Goal: Task Accomplishment & Management: Manage account settings

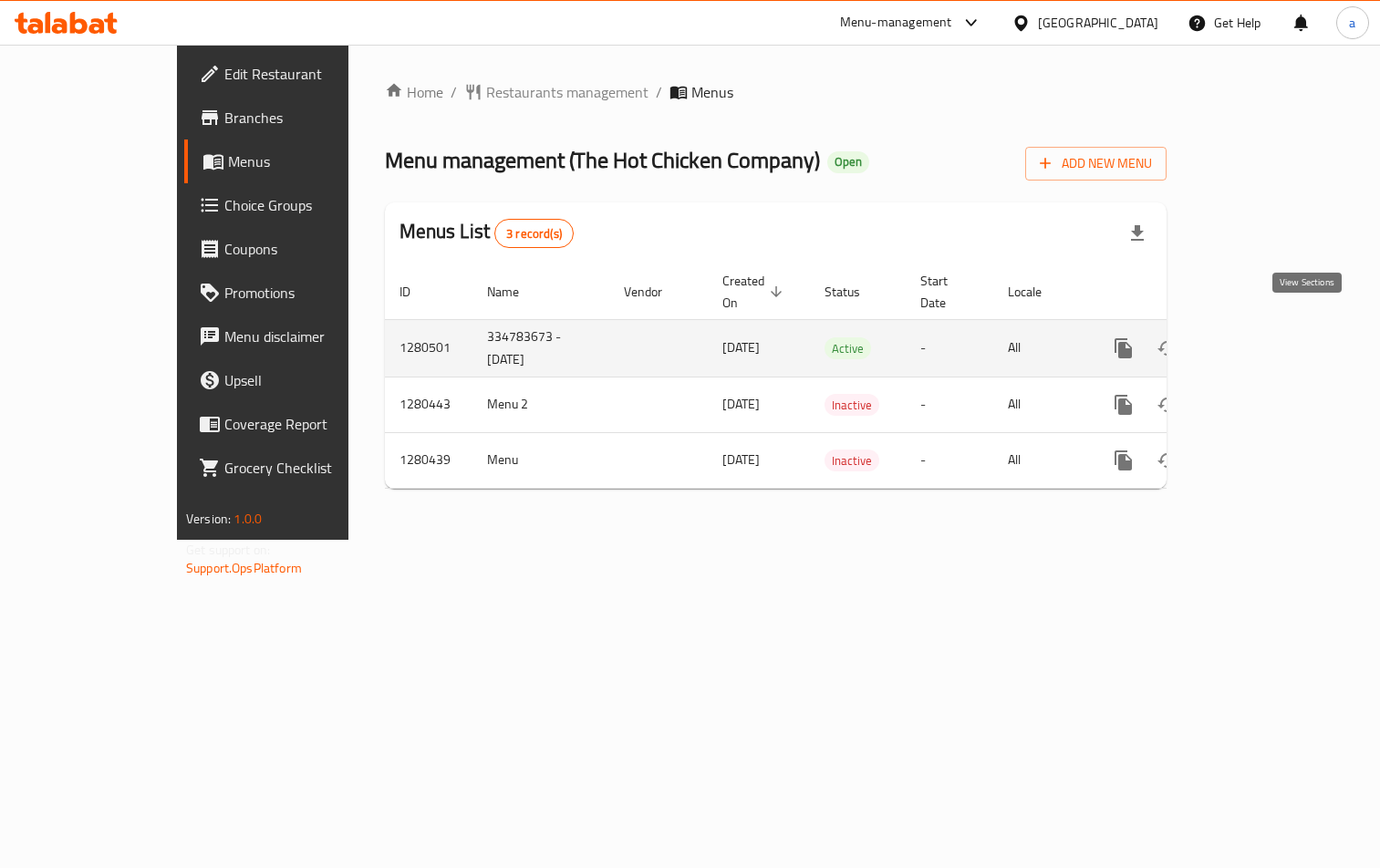
click at [1266, 337] on icon "enhanced table" at bounding box center [1255, 348] width 22 height 22
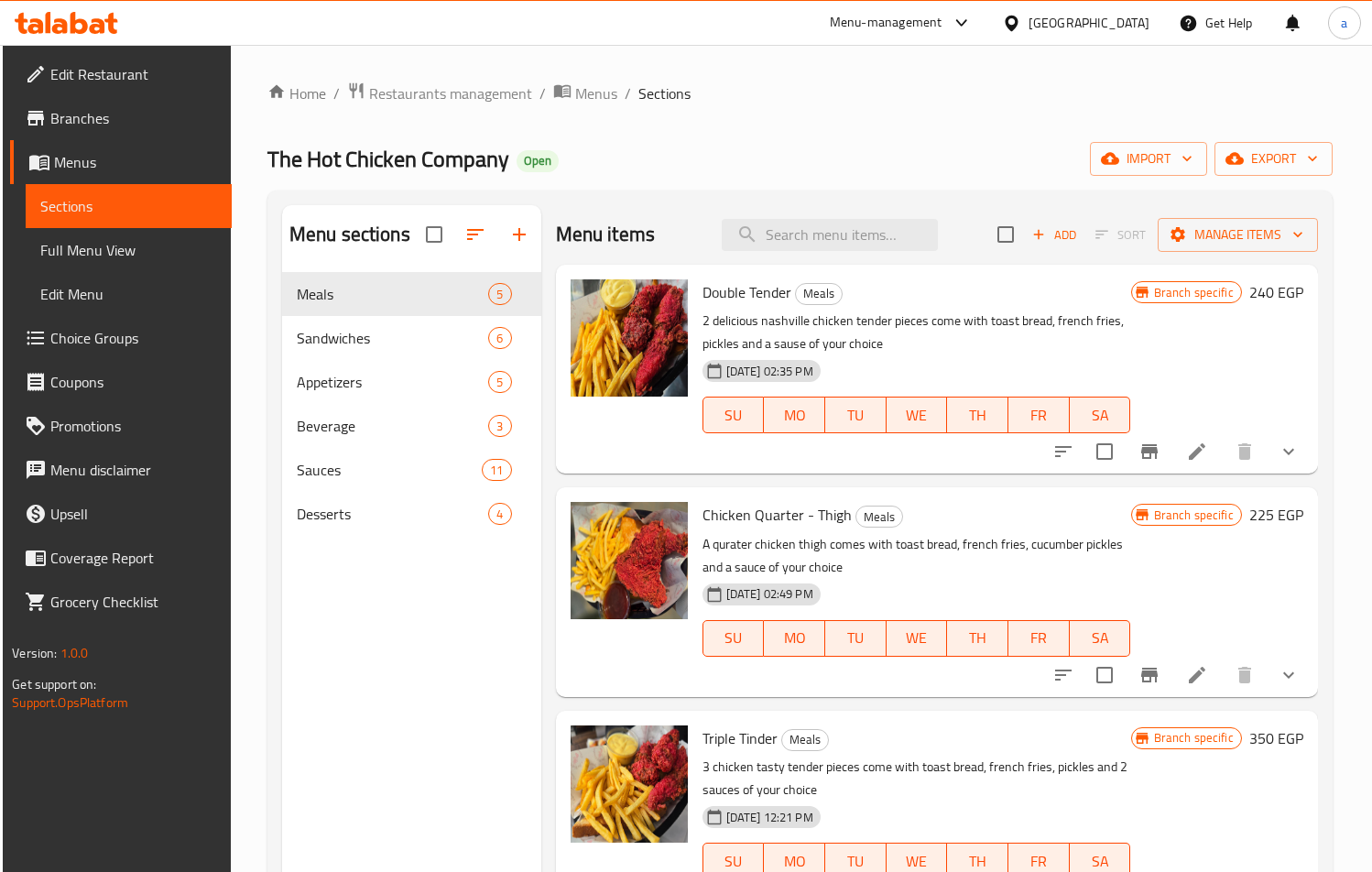
click at [106, 348] on span "Choice Groups" at bounding box center [134, 338] width 167 height 22
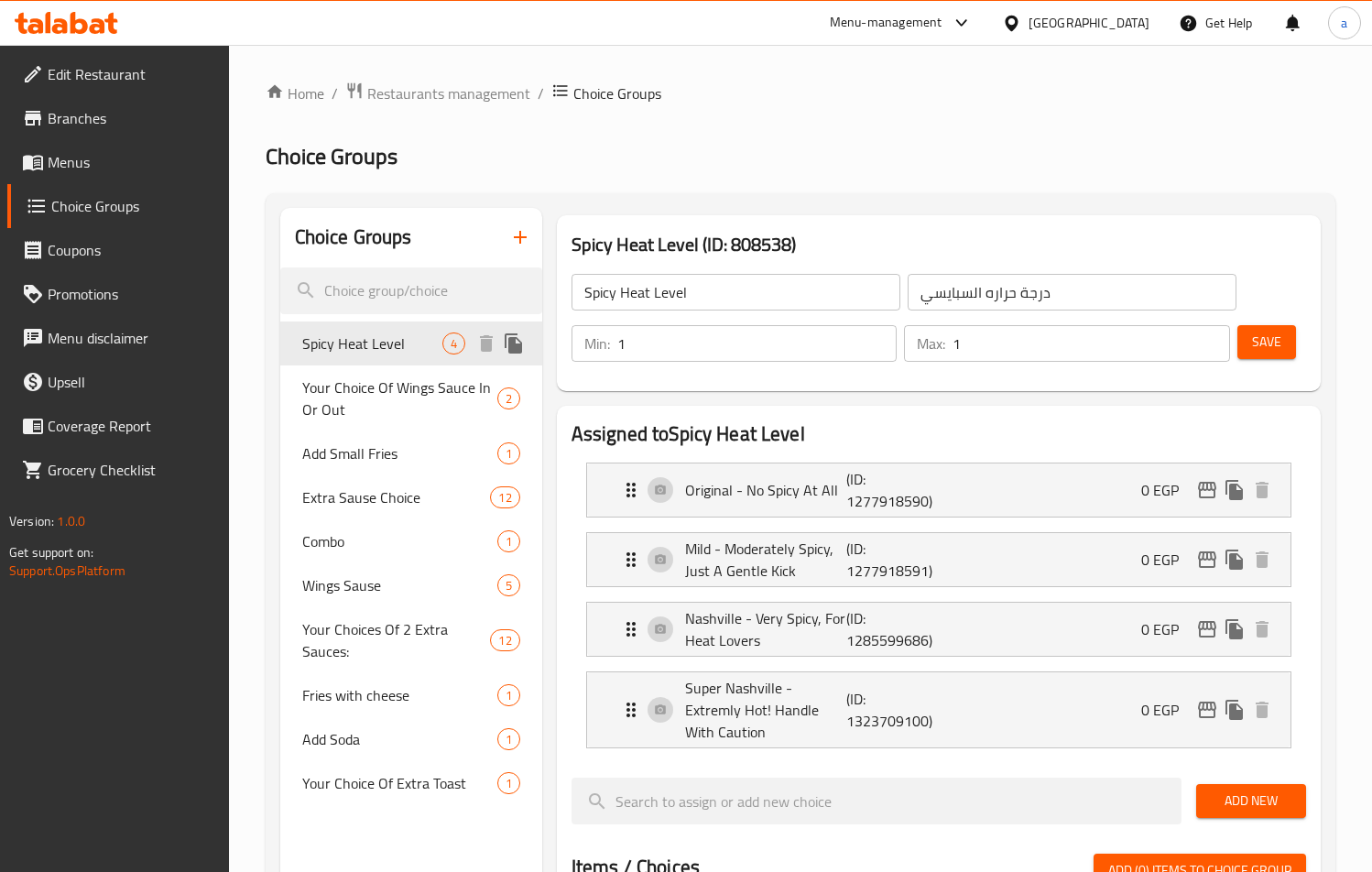
click at [385, 345] on span "Spicy Heat Level" at bounding box center [372, 343] width 140 height 22
click at [374, 457] on span "Add Small Fries" at bounding box center [372, 453] width 140 height 22
type input "Add Small Fries"
type input "اضافة بطاطس مقلية صغيره"
type input "0"
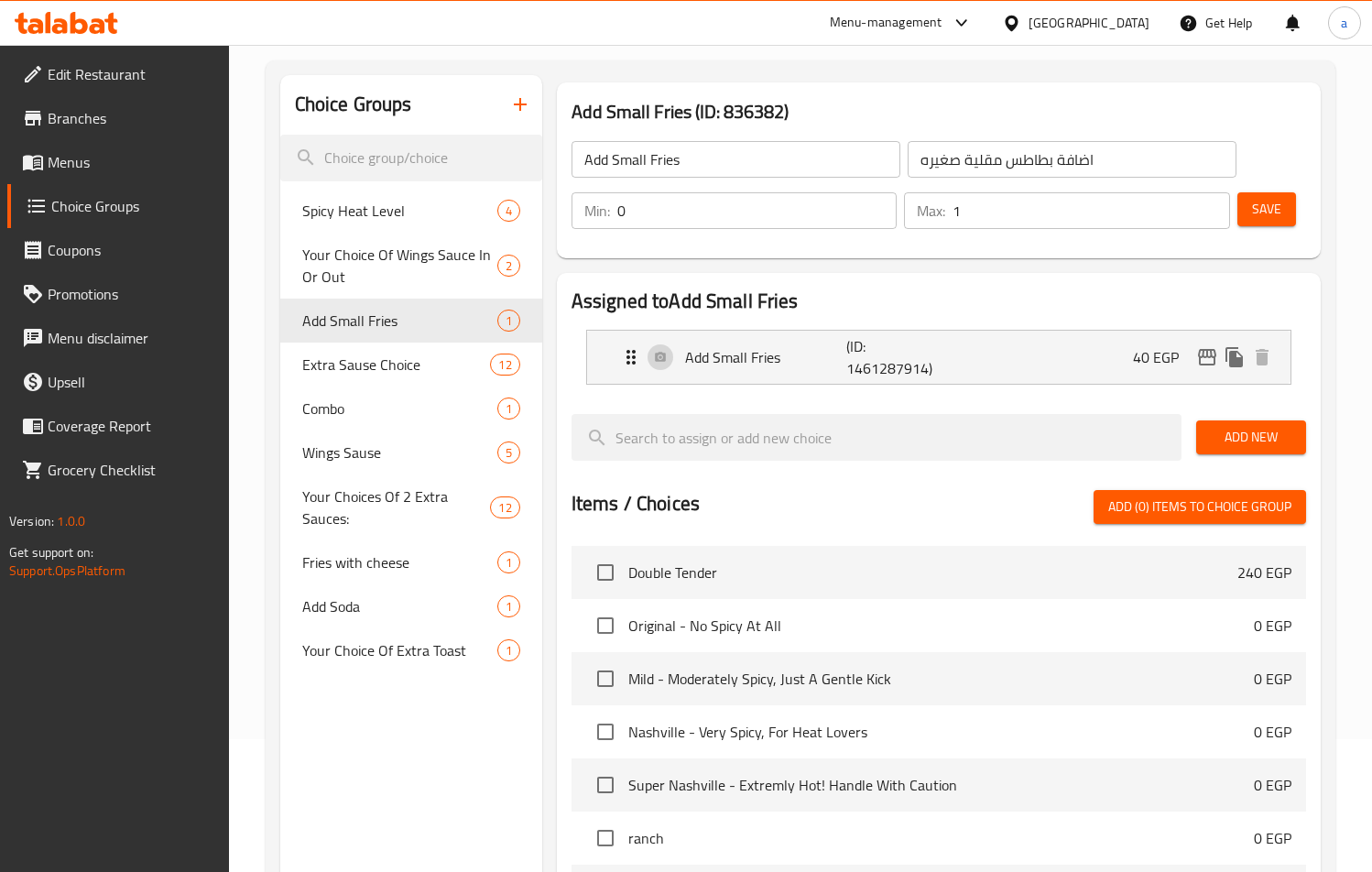
scroll to position [66, 0]
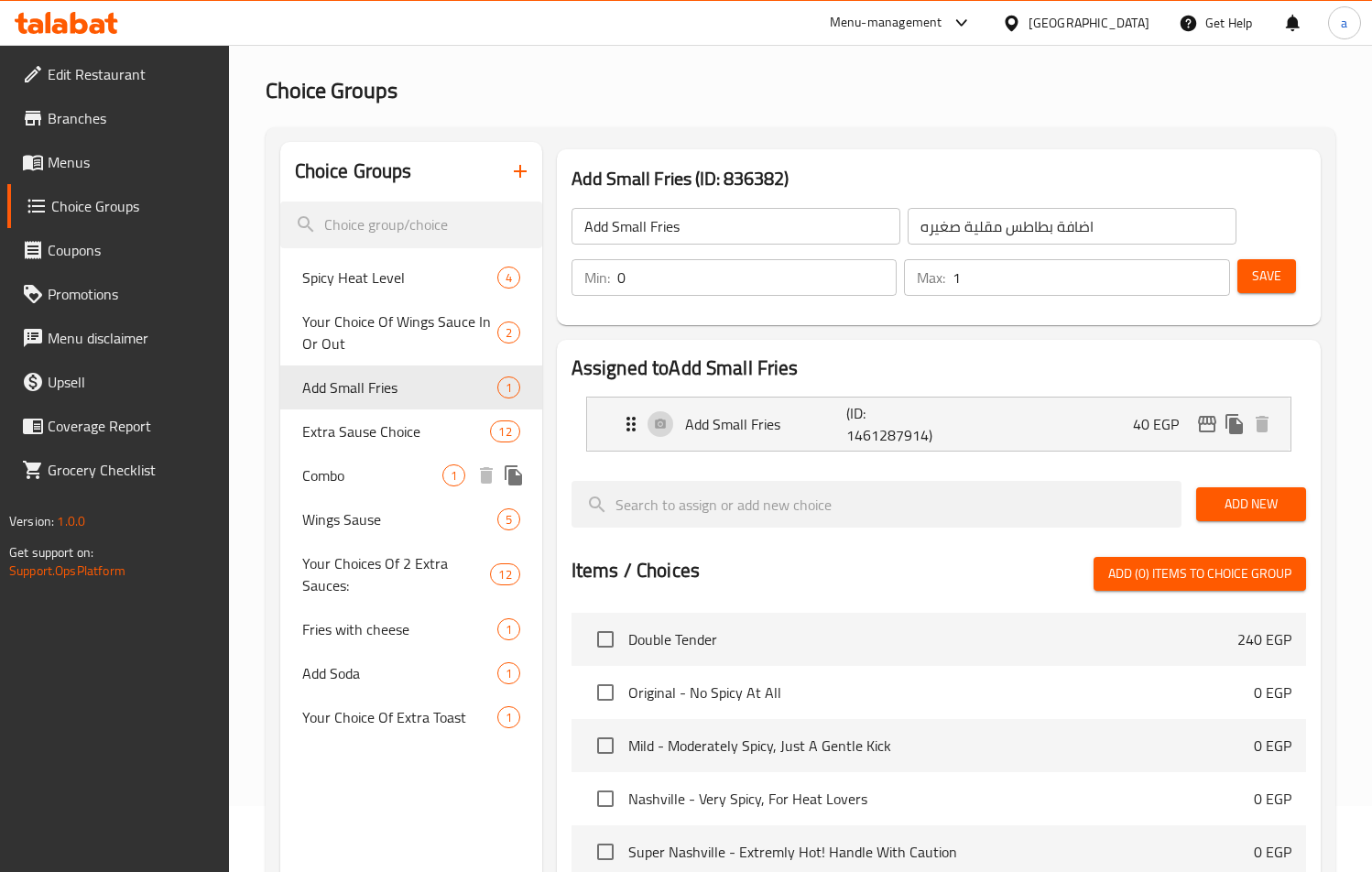
click at [330, 474] on span "Combo" at bounding box center [372, 475] width 140 height 22
type input "Combo"
type input "كومبو"
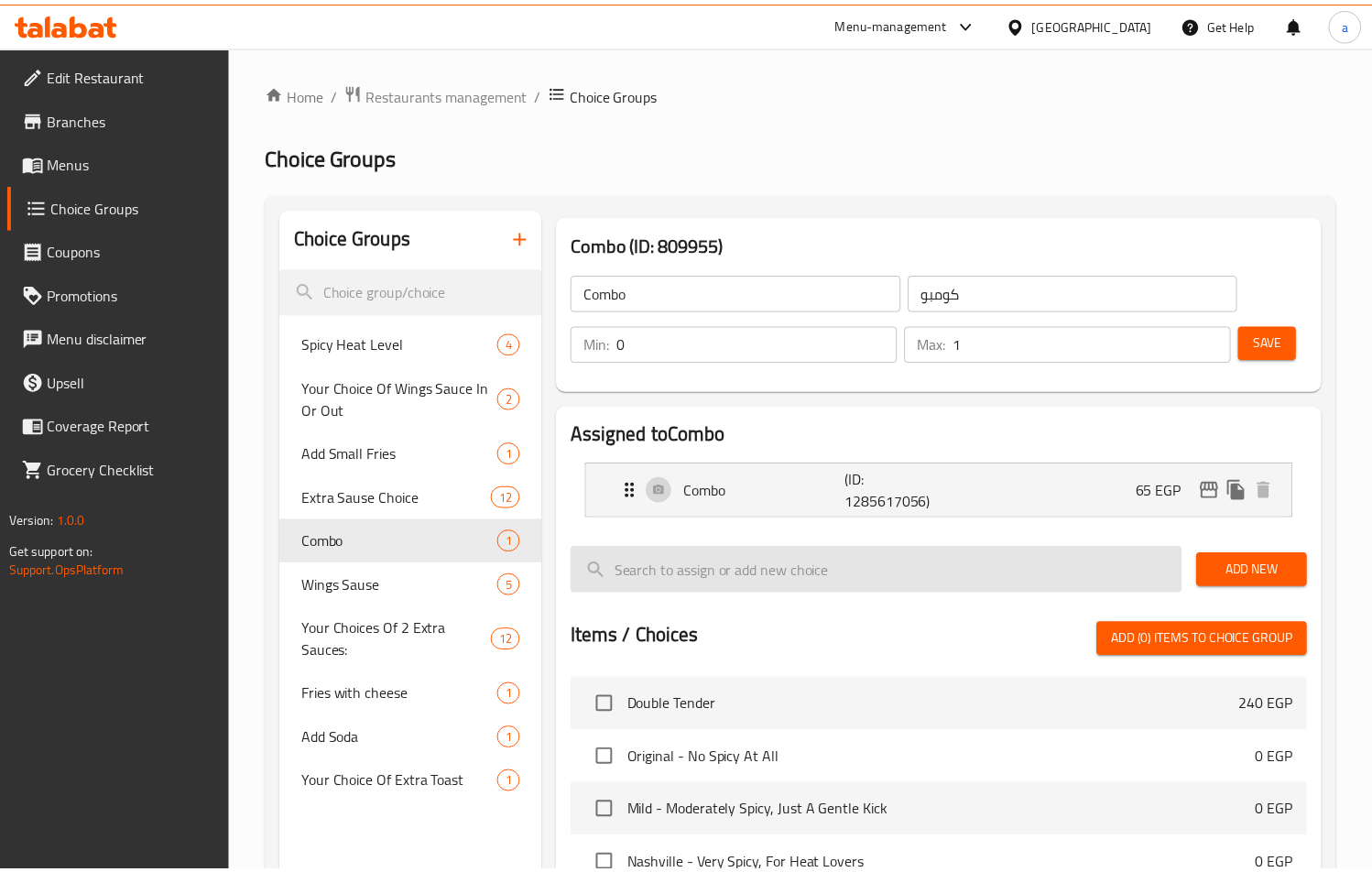
scroll to position [524, 0]
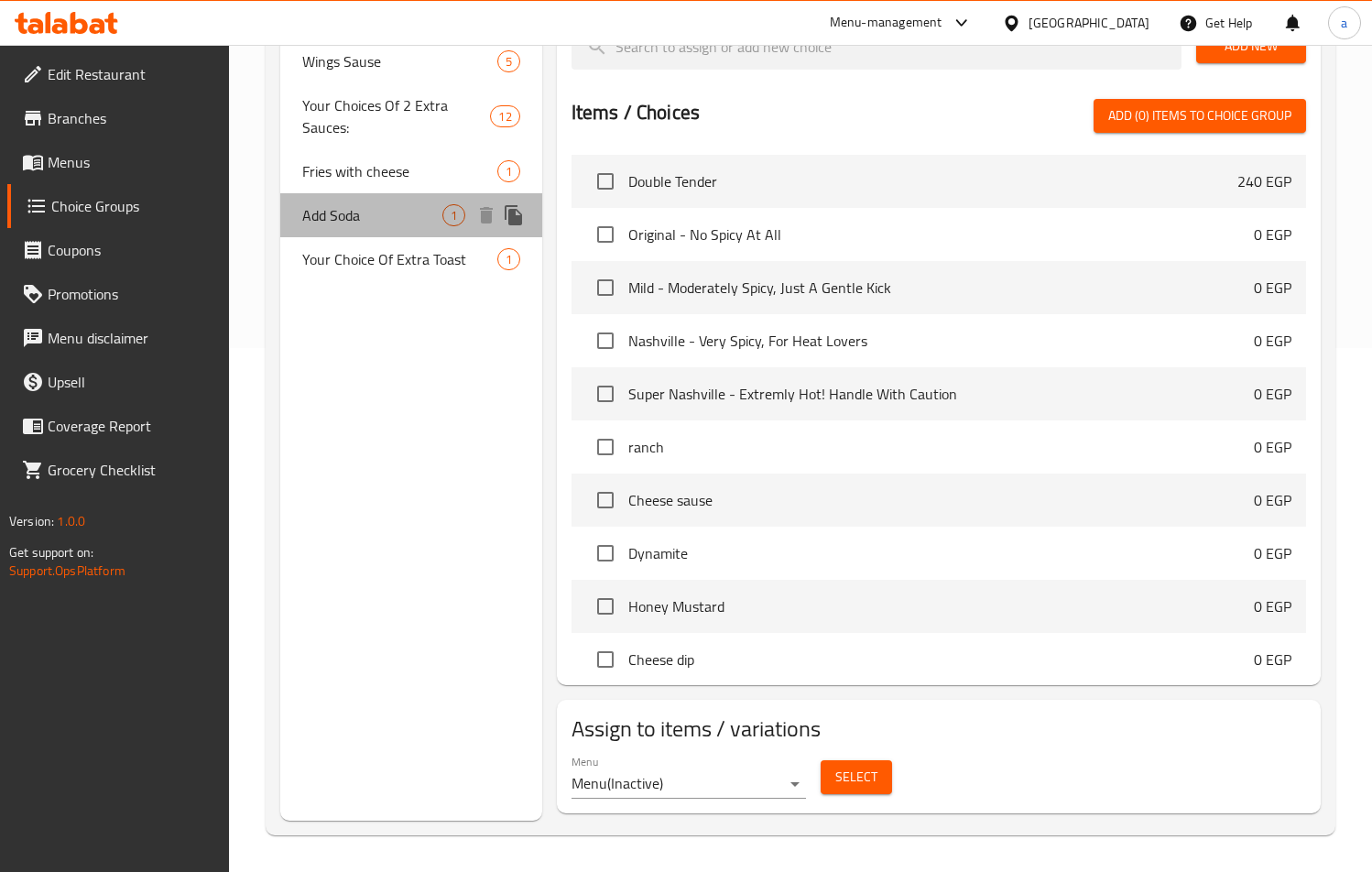
click at [340, 211] on span "Add Soda" at bounding box center [372, 215] width 140 height 22
type input "Add Soda"
type input "اضافة صودا"
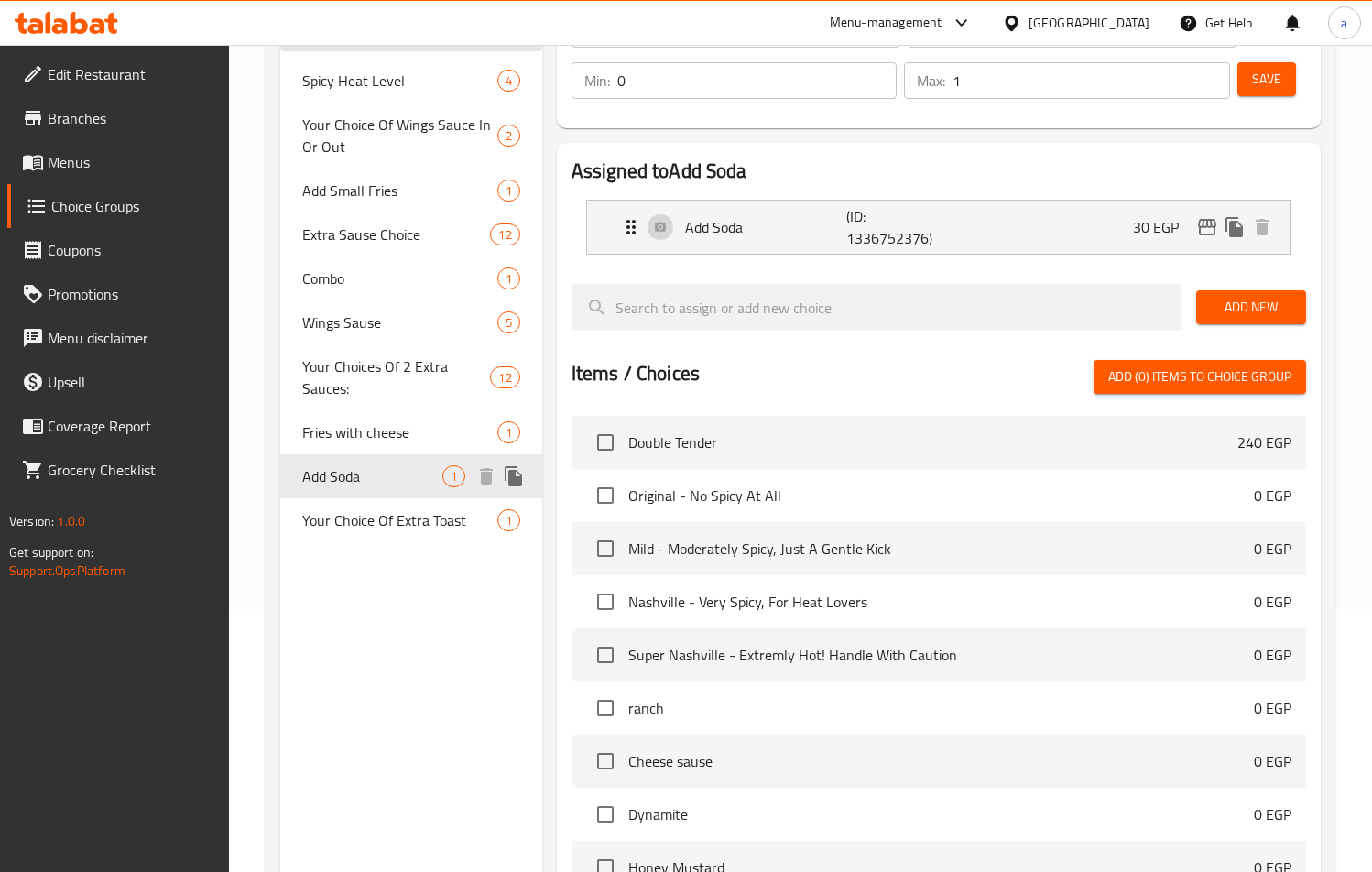
scroll to position [0, 0]
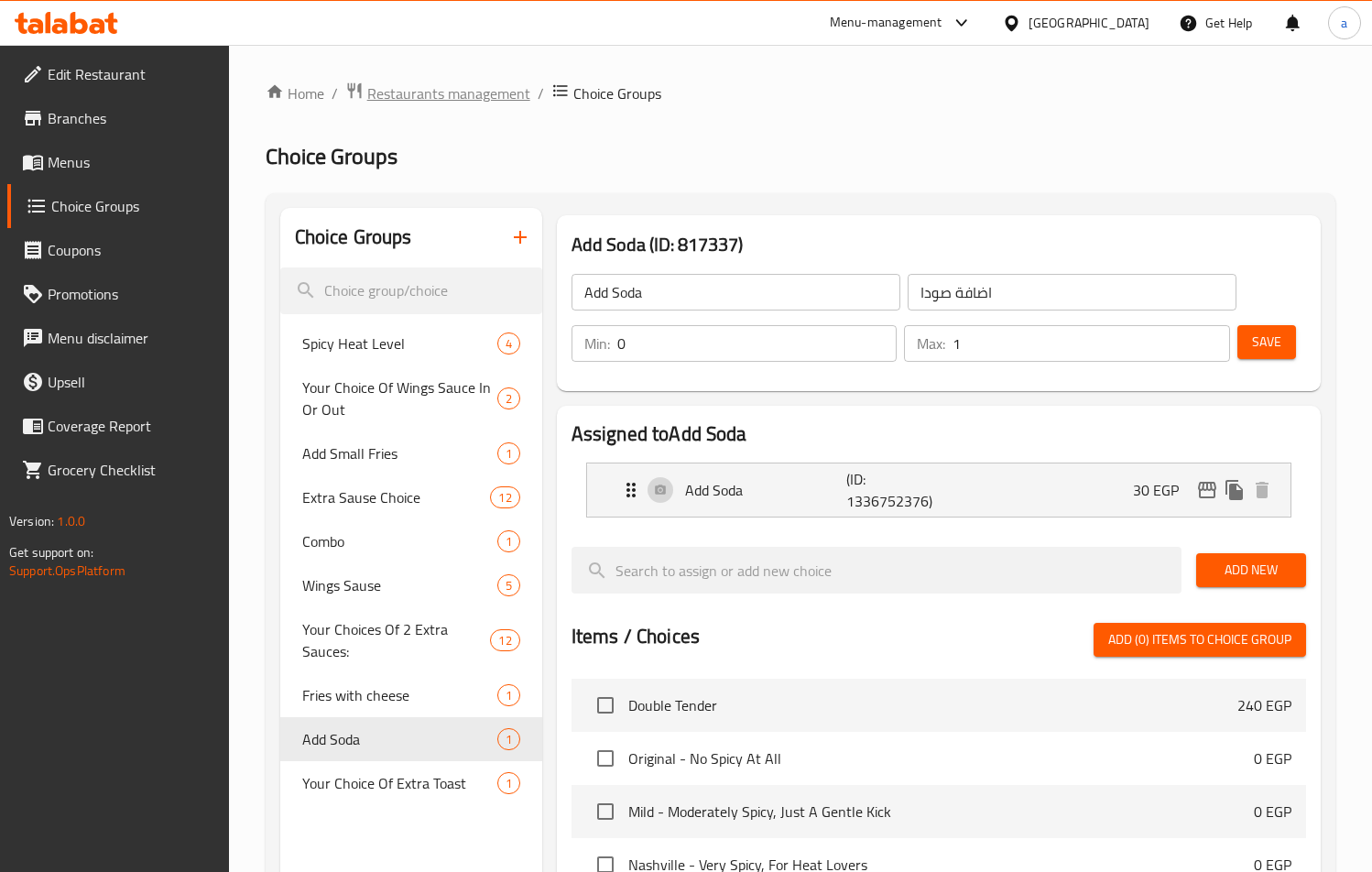
click at [418, 95] on span "Restaurants management" at bounding box center [448, 93] width 163 height 22
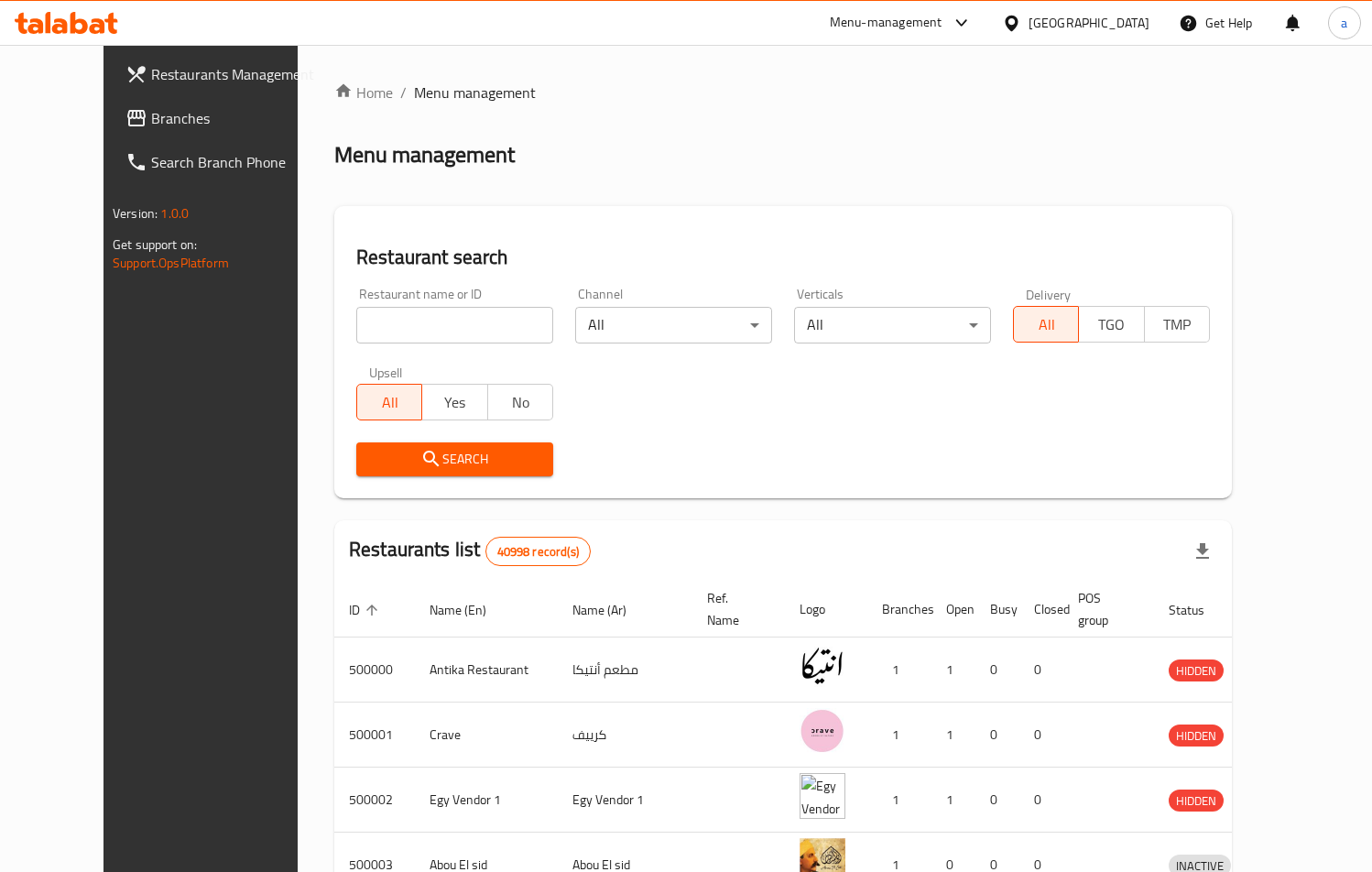
click at [151, 120] on span "Branches" at bounding box center [234, 117] width 167 height 22
